Goal: Register for event/course

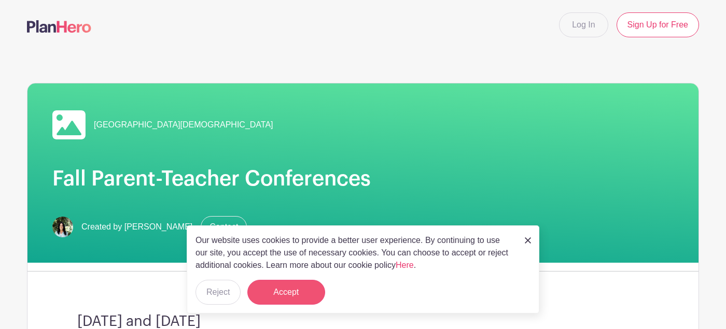
click at [294, 293] on button "Accept" at bounding box center [286, 292] width 78 height 25
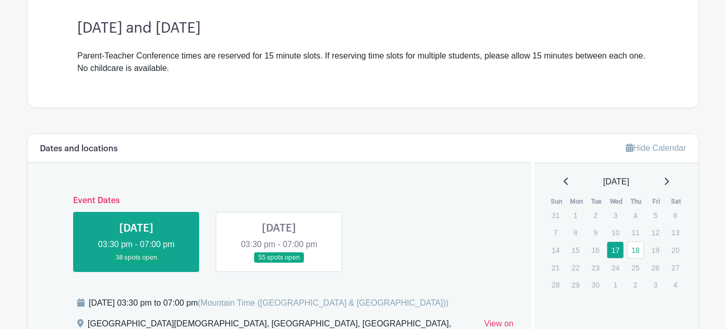
scroll to position [294, 0]
click at [279, 263] on link at bounding box center [279, 263] width 0 height 0
click at [636, 249] on link "18" at bounding box center [635, 250] width 17 height 17
click at [637, 253] on link "18" at bounding box center [635, 250] width 17 height 17
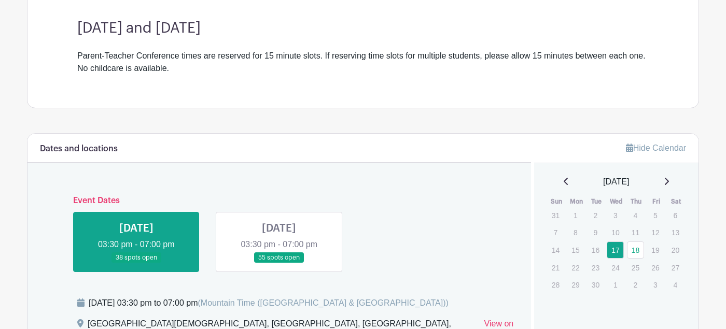
click at [279, 263] on link at bounding box center [279, 263] width 0 height 0
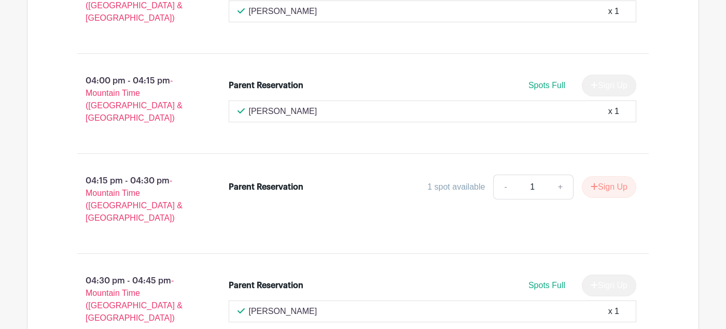
scroll to position [8557, 0]
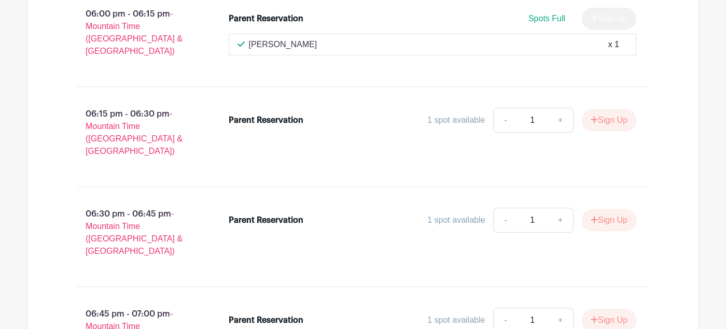
scroll to position [4138, 0]
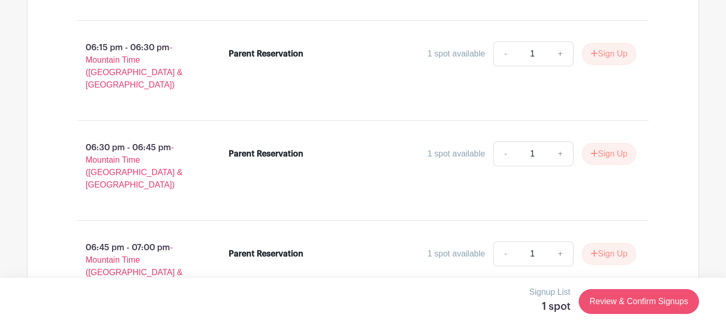
click at [640, 300] on link "Review & Confirm Signups" at bounding box center [639, 301] width 120 height 25
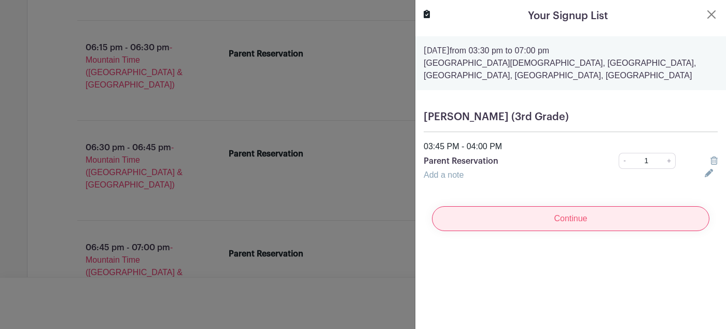
click at [582, 208] on input "Continue" at bounding box center [570, 218] width 277 height 25
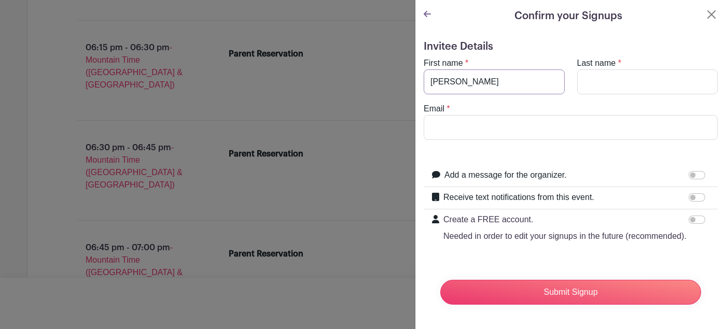
type input "[PERSON_NAME]"
type input "Sears"
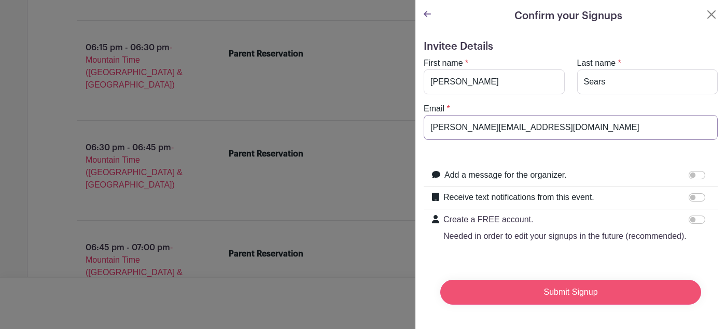
type input "[PERSON_NAME][EMAIL_ADDRESS][DOMAIN_NAME]"
click at [523, 291] on input "Submit Signup" at bounding box center [570, 292] width 261 height 25
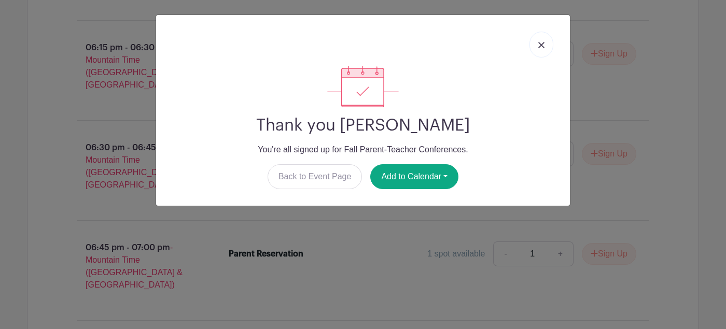
click at [541, 45] on img at bounding box center [541, 45] width 6 height 6
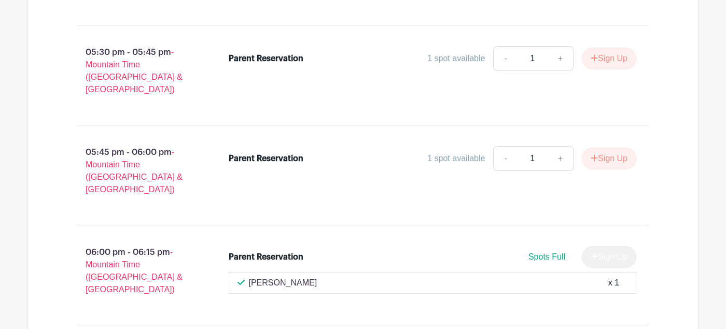
scroll to position [3580, 0]
